Goal: Task Accomplishment & Management: Use online tool/utility

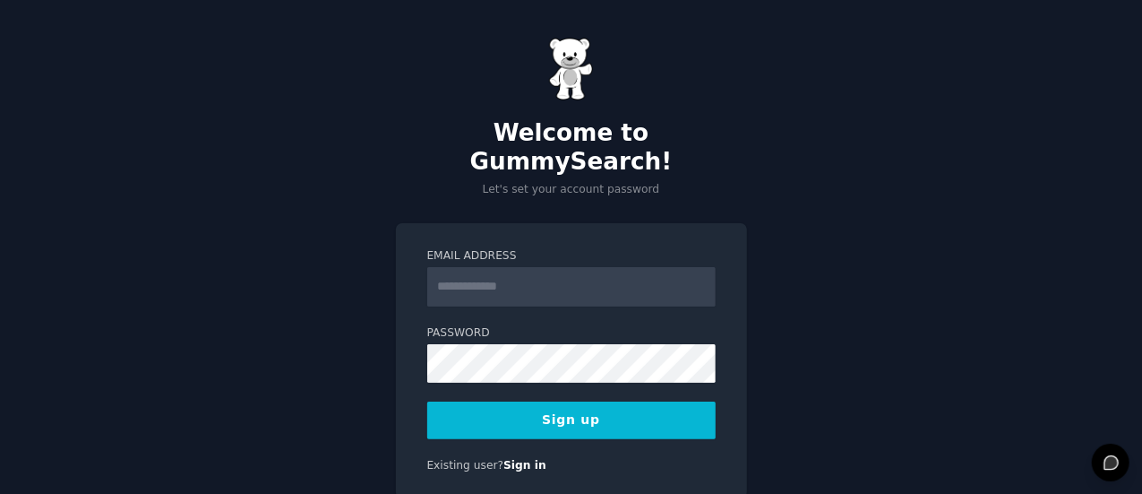
click at [489, 267] on input "Email Address" at bounding box center [571, 286] width 288 height 39
type input "**********"
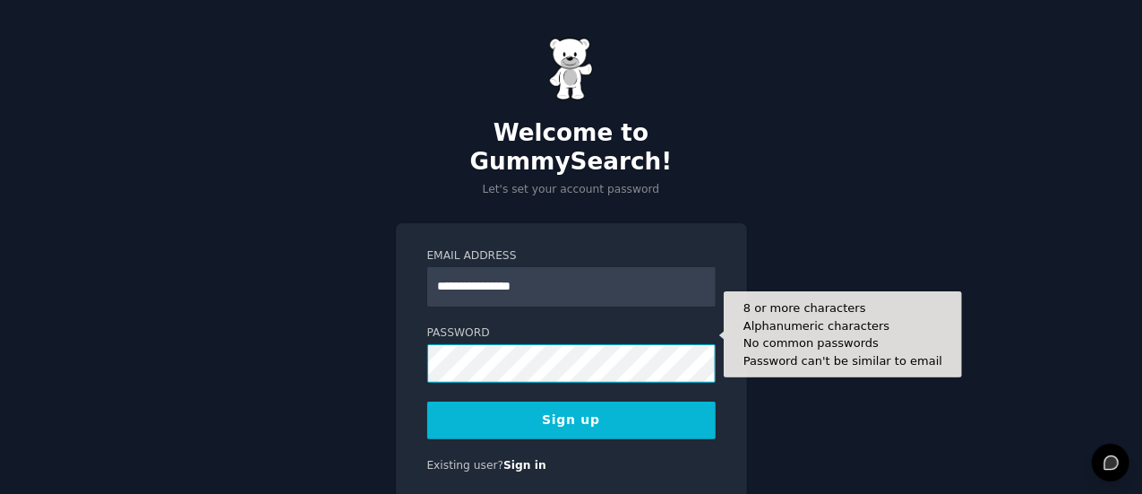
click at [427, 401] on button "Sign up" at bounding box center [571, 420] width 288 height 38
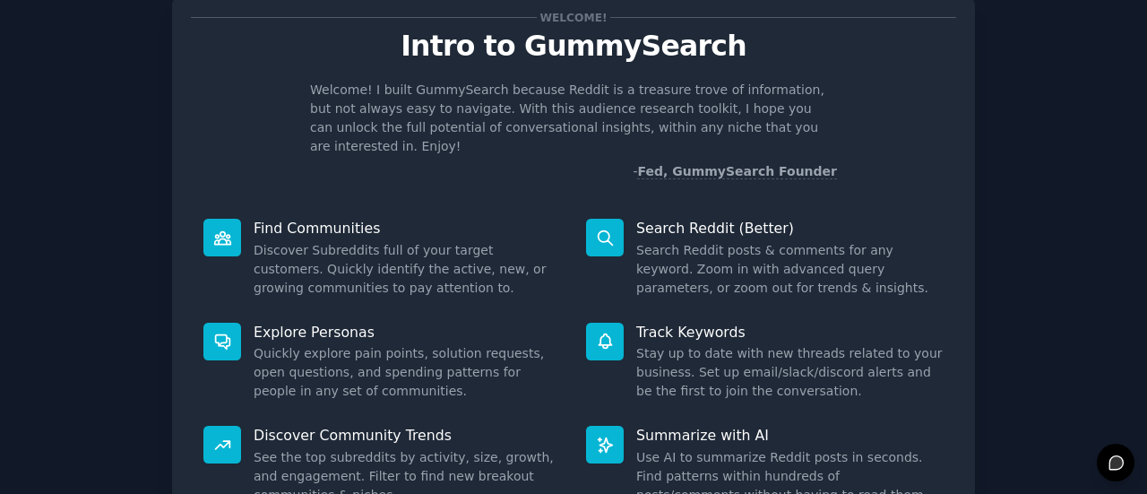
scroll to position [90, 0]
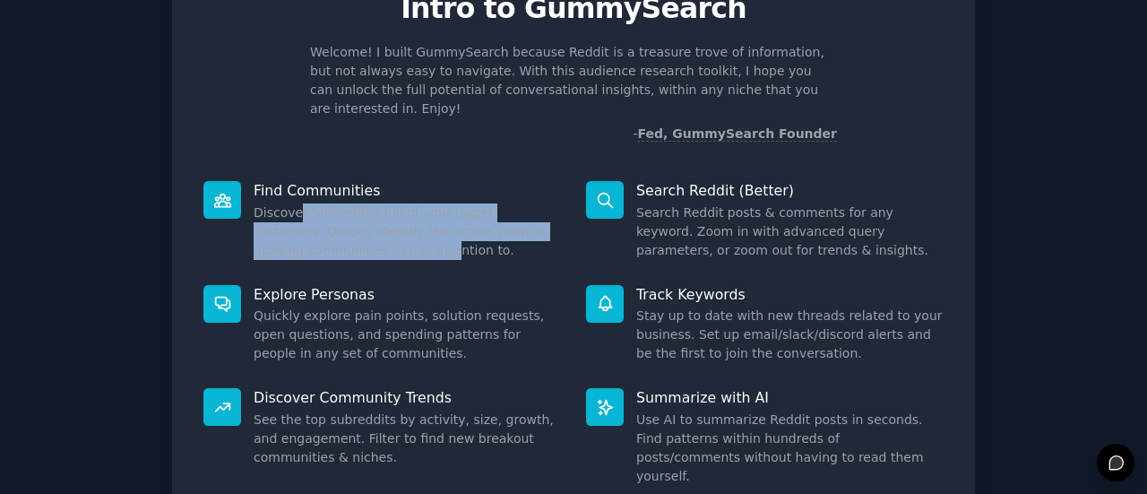
drag, startPoint x: 296, startPoint y: 193, endPoint x: 383, endPoint y: 222, distance: 91.8
click at [383, 222] on dd "Discover Subreddits full of your target customers. Quickly identify the active,…" at bounding box center [407, 231] width 307 height 56
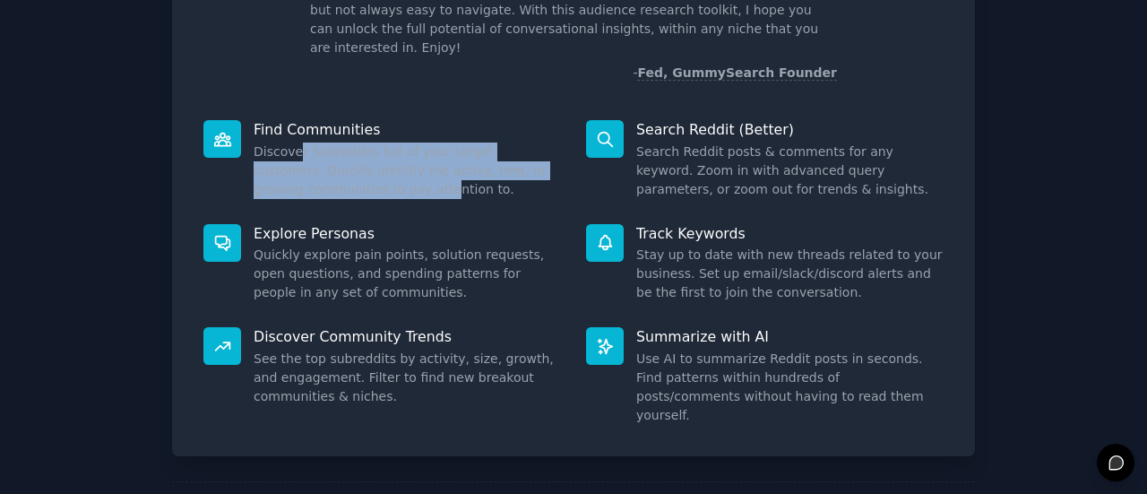
scroll to position [179, 0]
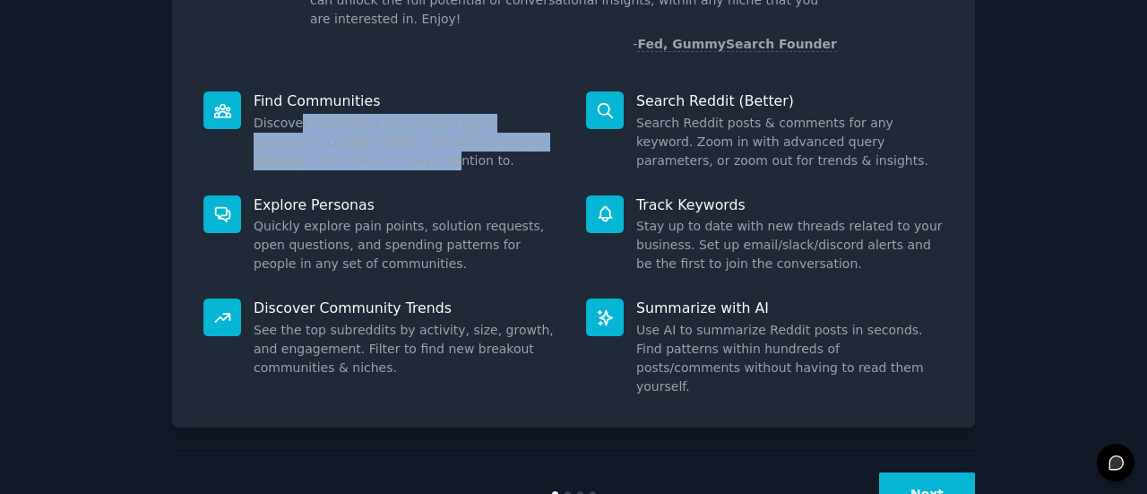
click at [927, 472] on button "Next" at bounding box center [927, 494] width 96 height 44
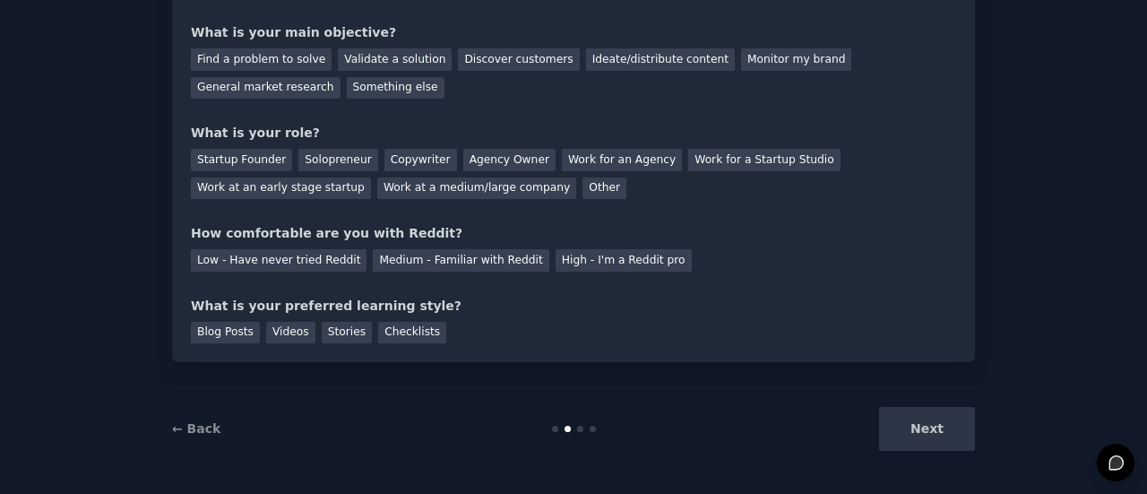
scroll to position [57, 0]
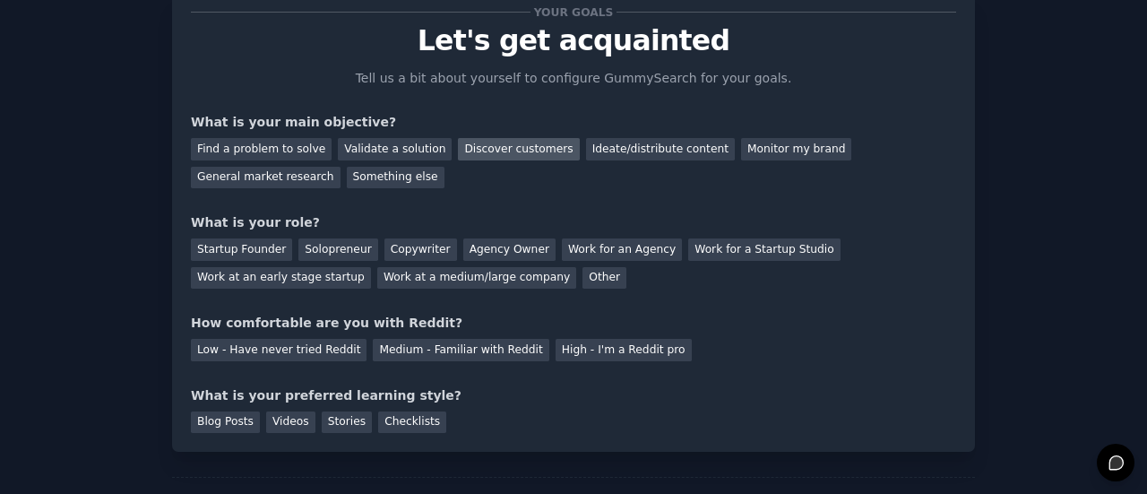
click at [502, 152] on div "Discover customers" at bounding box center [518, 149] width 121 height 22
click at [586, 148] on div "Ideate/distribute content" at bounding box center [660, 149] width 149 height 22
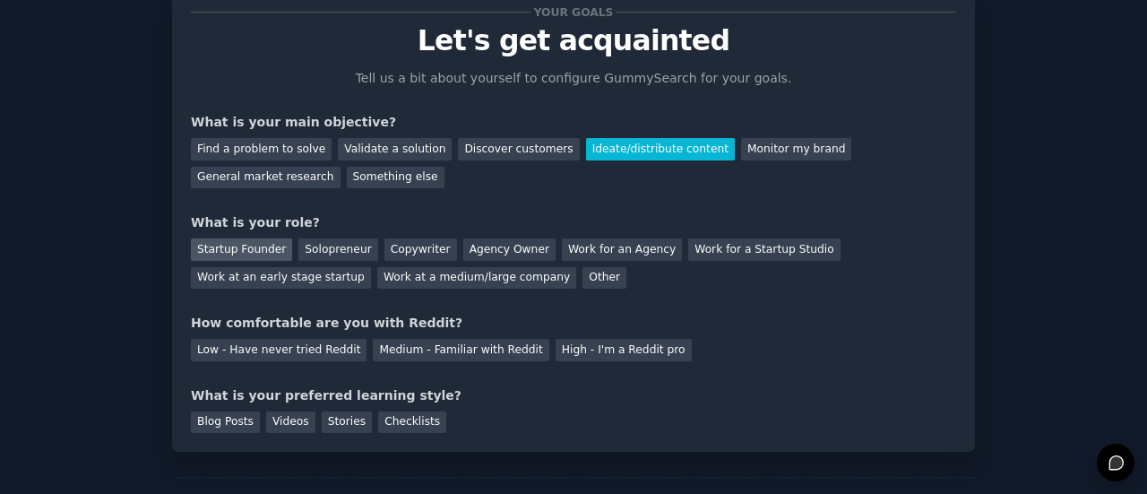
click at [256, 252] on div "Startup Founder" at bounding box center [241, 249] width 101 height 22
click at [238, 426] on div "Blog Posts" at bounding box center [225, 422] width 69 height 22
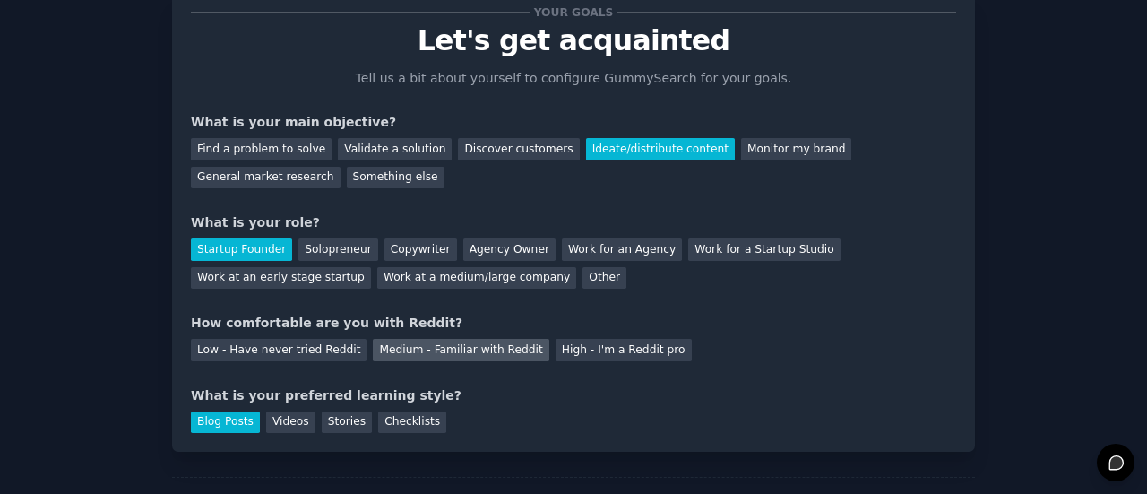
drag, startPoint x: 316, startPoint y: 357, endPoint x: 364, endPoint y: 342, distance: 49.6
click at [317, 356] on div "Low - Have never tried Reddit" at bounding box center [279, 350] width 176 height 22
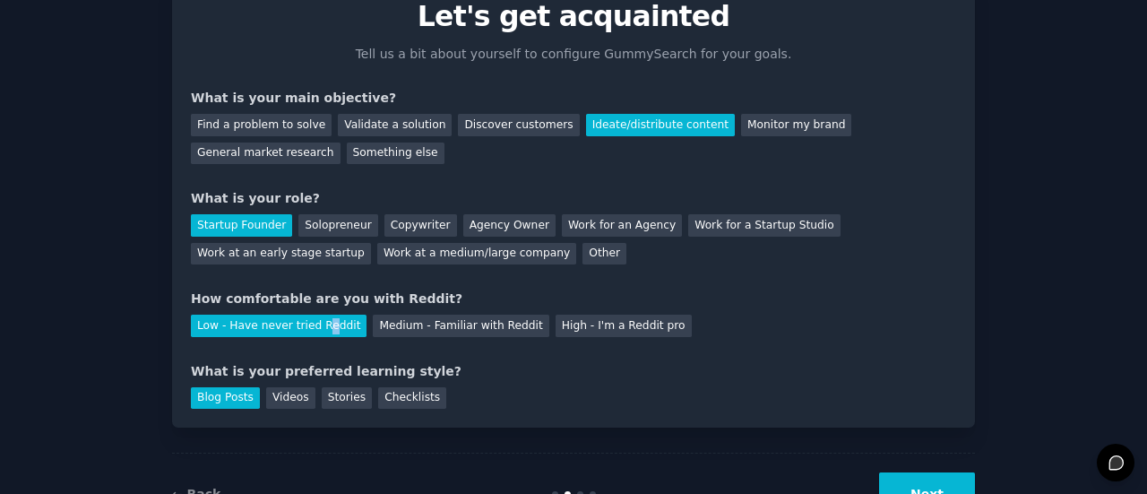
scroll to position [147, 0]
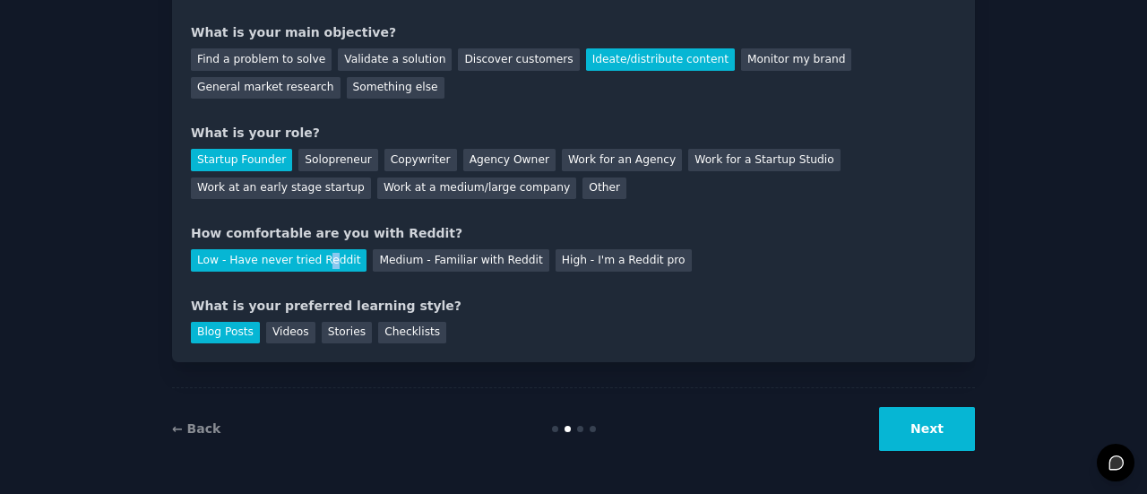
click at [949, 434] on button "Next" at bounding box center [927, 429] width 96 height 44
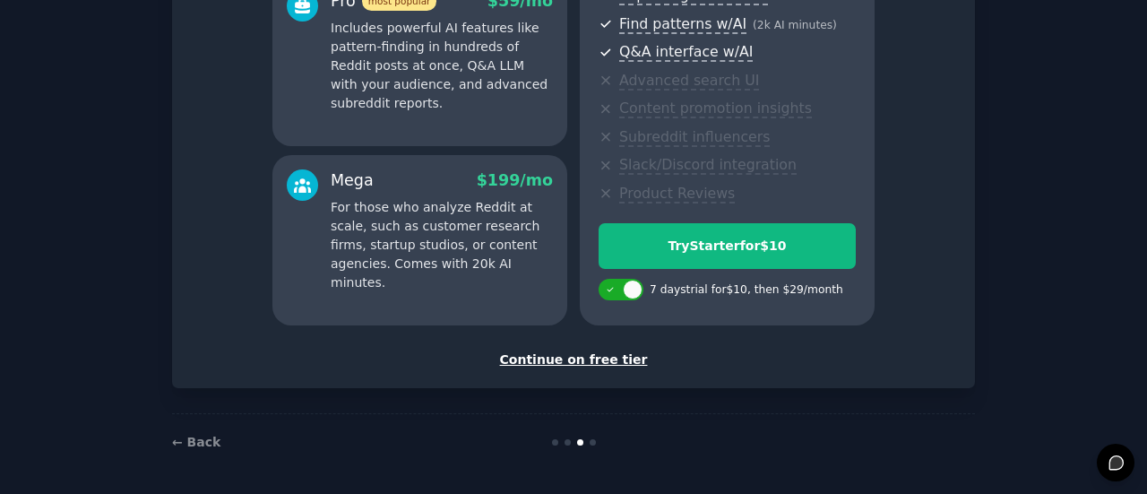
click at [588, 356] on div "Continue on free tier" at bounding box center [573, 359] width 765 height 19
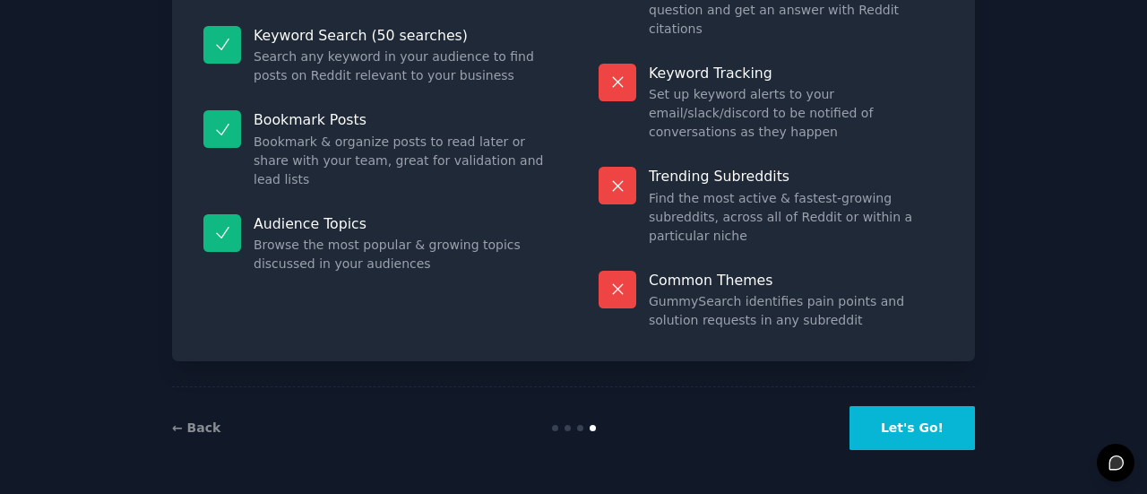
scroll to position [203, 0]
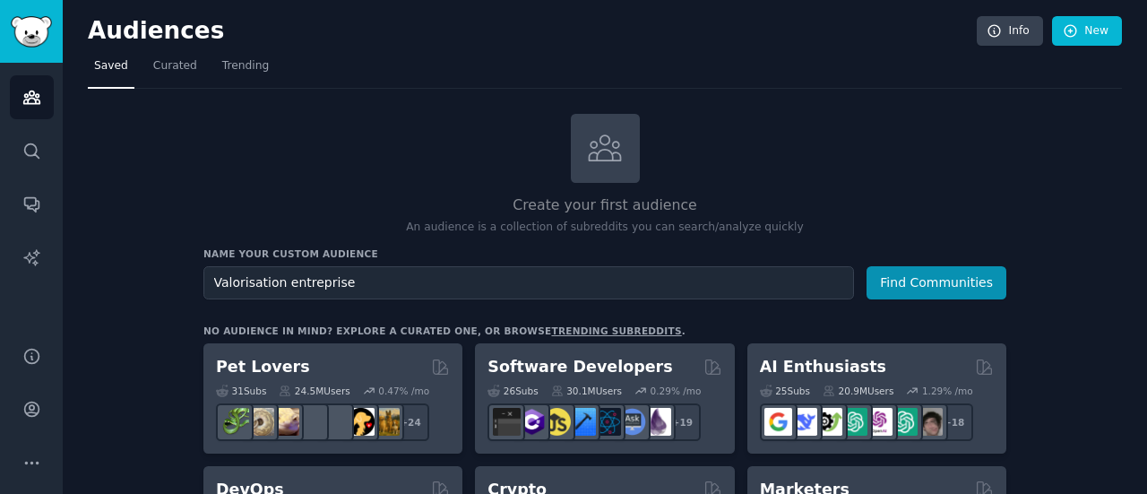
type input "Valorisation entreprise"
click at [866, 266] on button "Find Communities" at bounding box center [936, 282] width 140 height 33
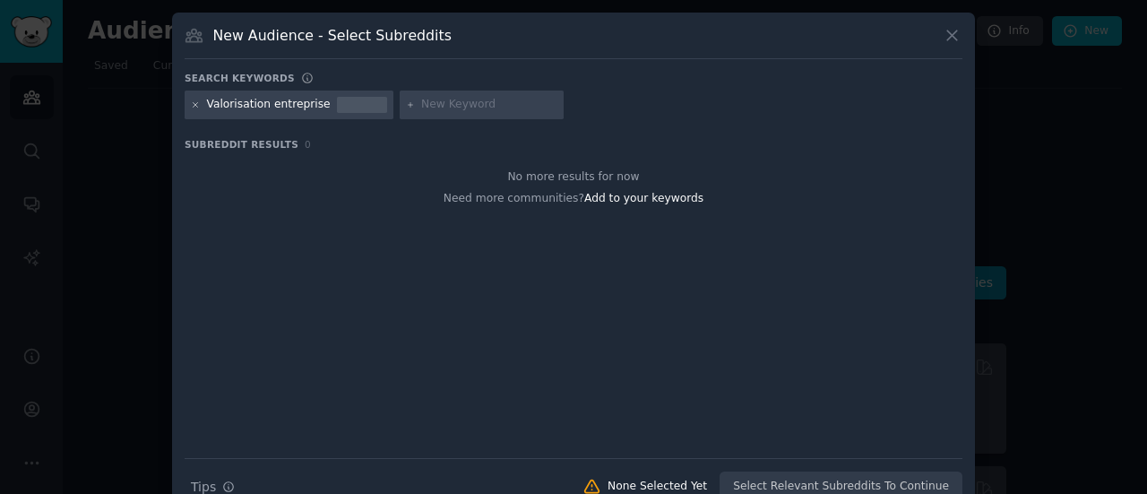
click at [192, 107] on icon at bounding box center [196, 105] width 10 height 10
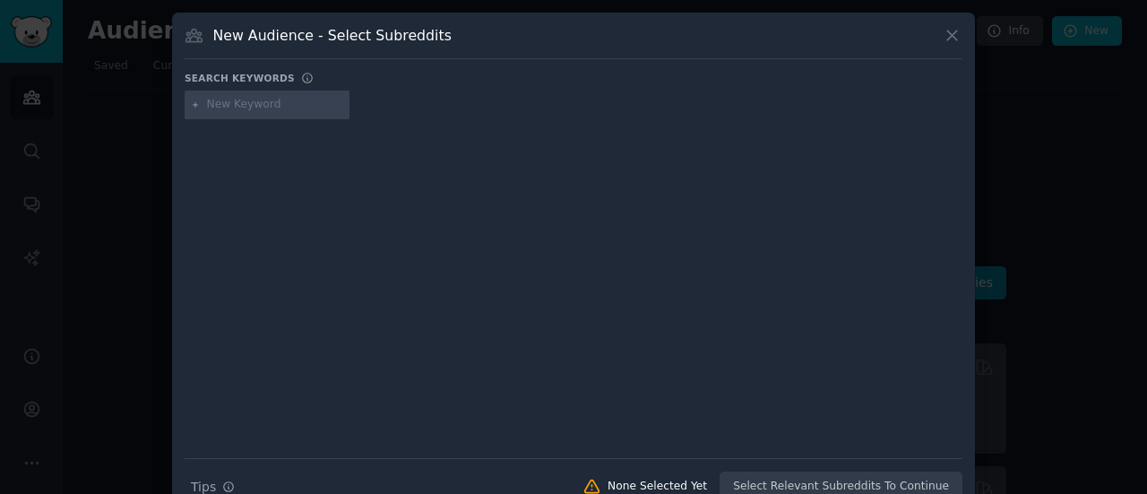
click at [252, 103] on input "text" at bounding box center [275, 105] width 136 height 16
type input "valorisation"
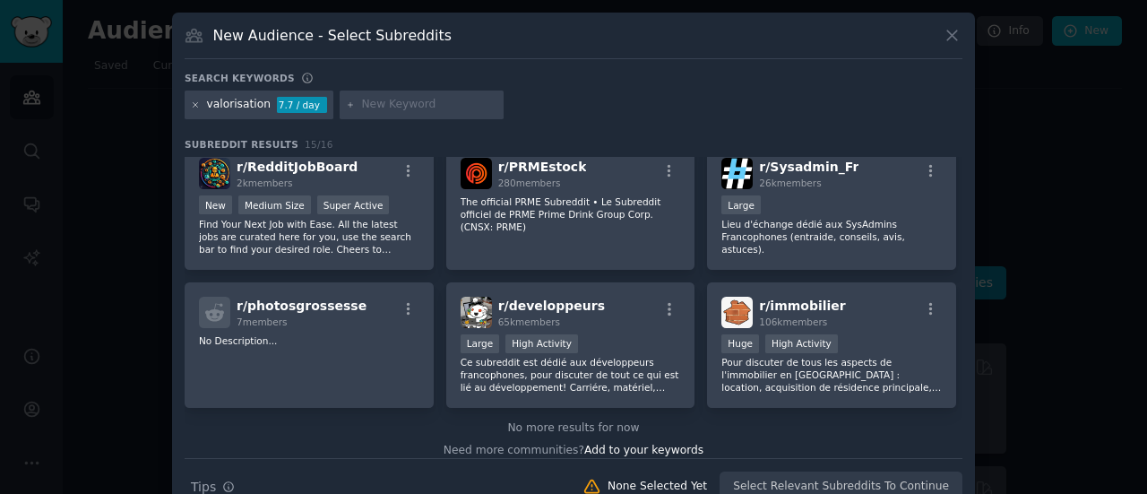
click at [191, 100] on icon at bounding box center [196, 105] width 10 height 10
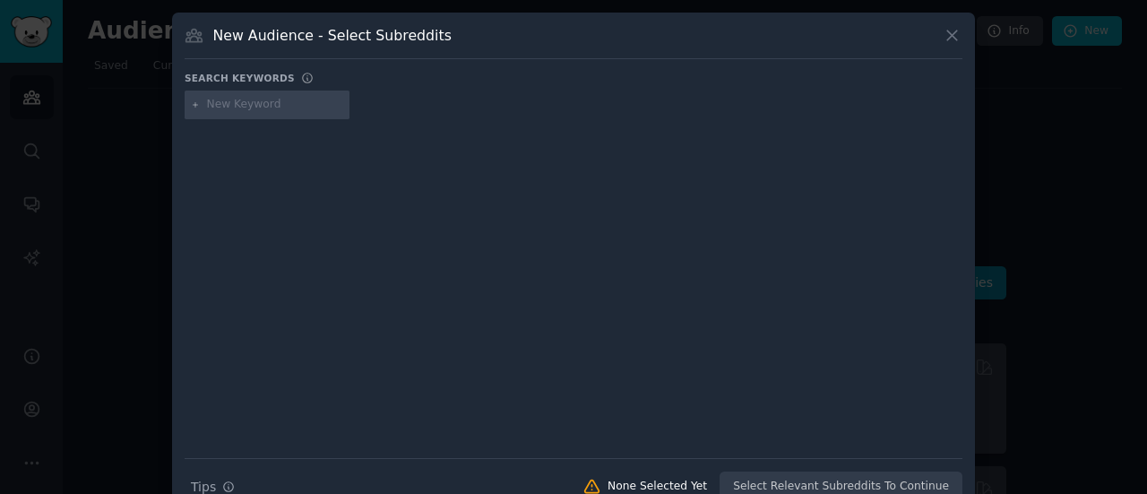
click at [229, 105] on input "text" at bounding box center [275, 105] width 136 height 16
type input "transmission entrerpise"
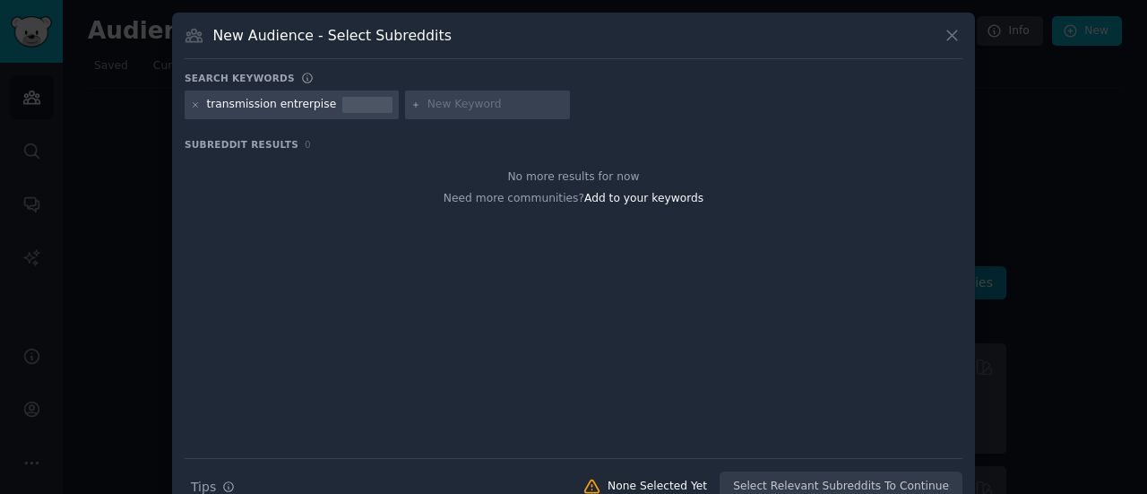
click at [296, 107] on div "transmission entrerpise" at bounding box center [272, 105] width 130 height 16
click at [195, 100] on icon at bounding box center [196, 105] width 10 height 10
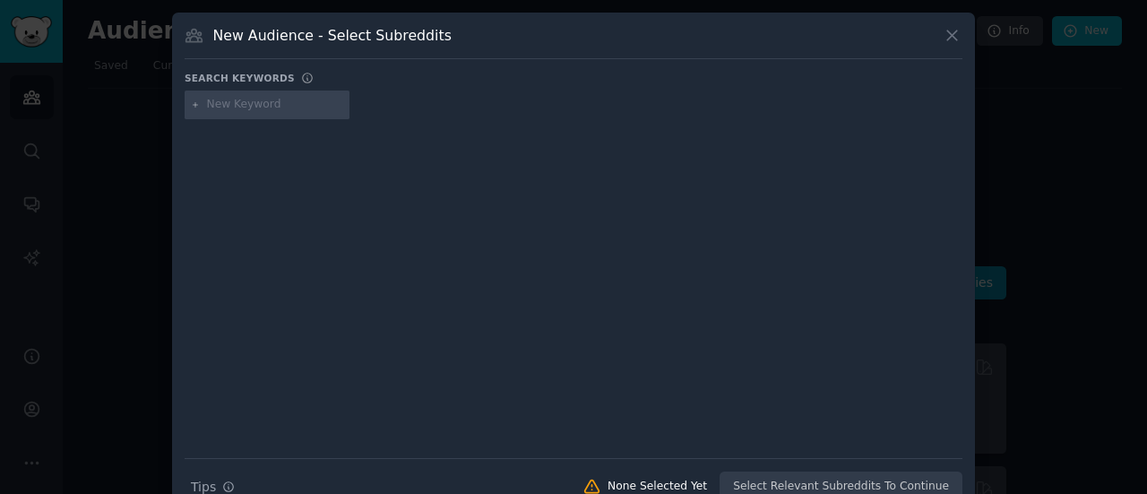
click at [209, 102] on input "text" at bounding box center [275, 105] width 136 height 16
type input "transmission entreprise"
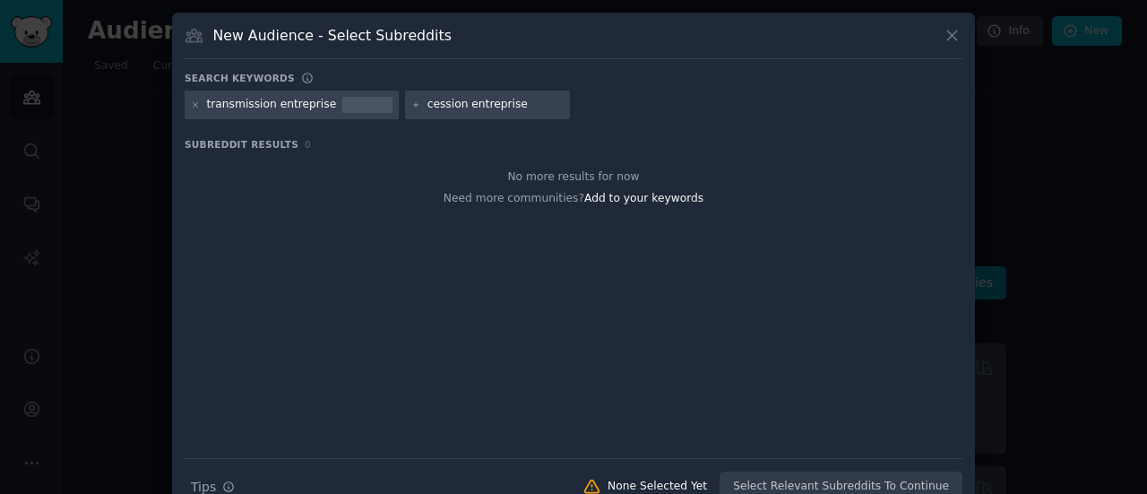
type input "cession entreprise"
type input "M&A"
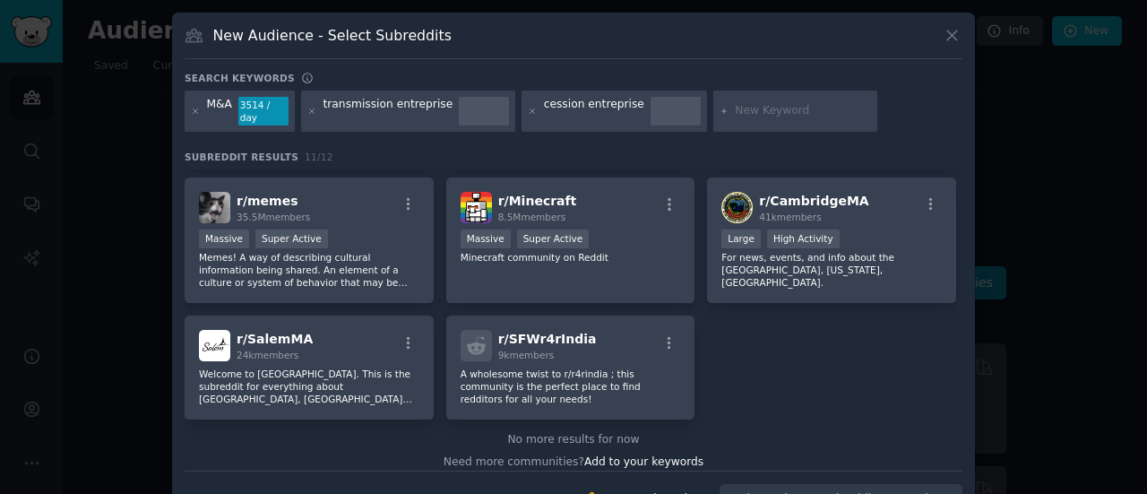
scroll to position [280, 0]
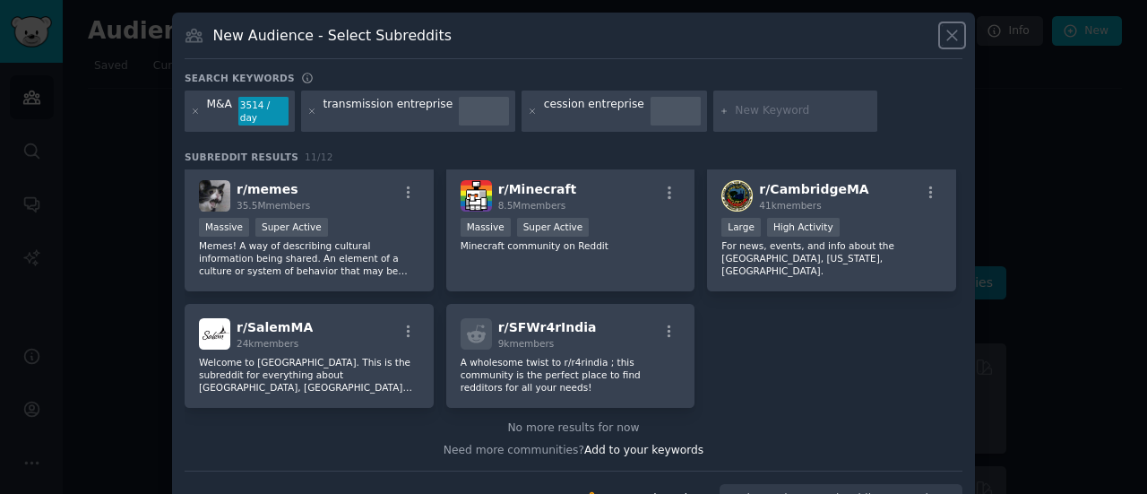
click at [951, 37] on icon at bounding box center [951, 35] width 19 height 19
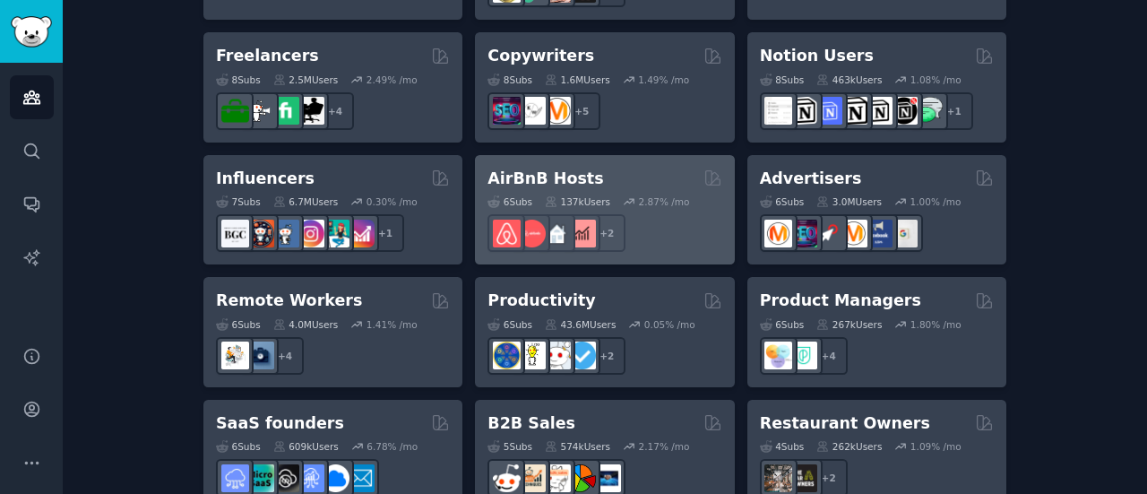
scroll to position [1523, 0]
